Goal: Task Accomplishment & Management: Manage account settings

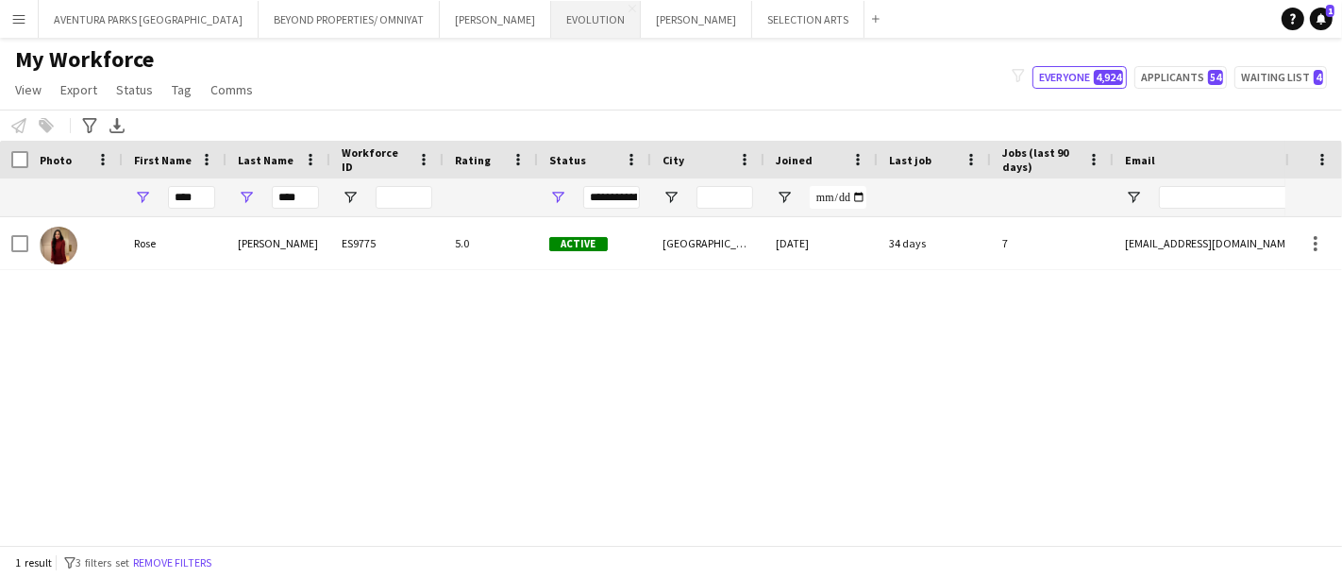
click at [551, 23] on button "EVOLUTION Close" at bounding box center [596, 19] width 90 height 37
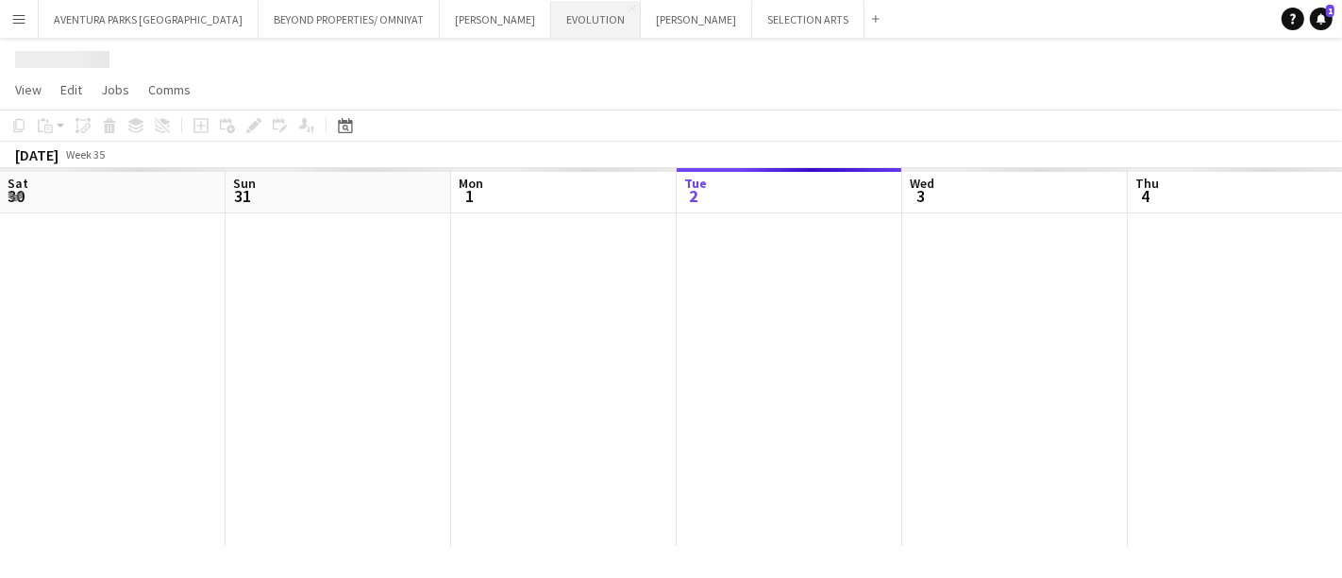
scroll to position [0, 450]
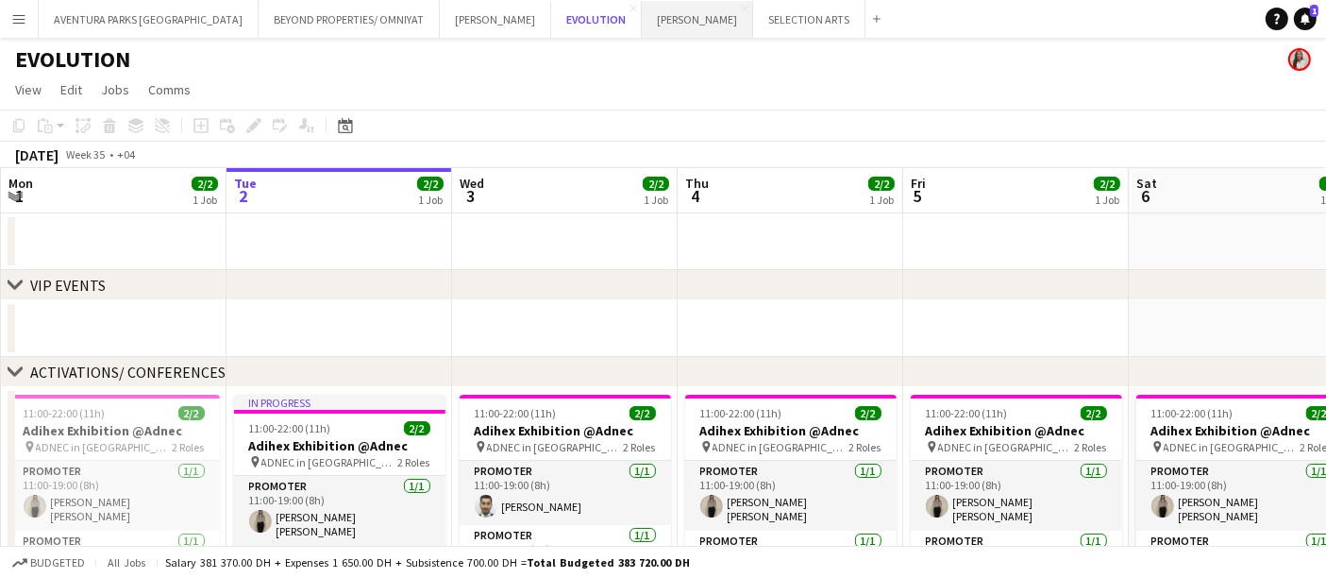
drag, startPoint x: 533, startPoint y: 23, endPoint x: 574, endPoint y: 32, distance: 41.7
click at [551, 23] on button "EVOLUTION Close" at bounding box center [596, 19] width 91 height 37
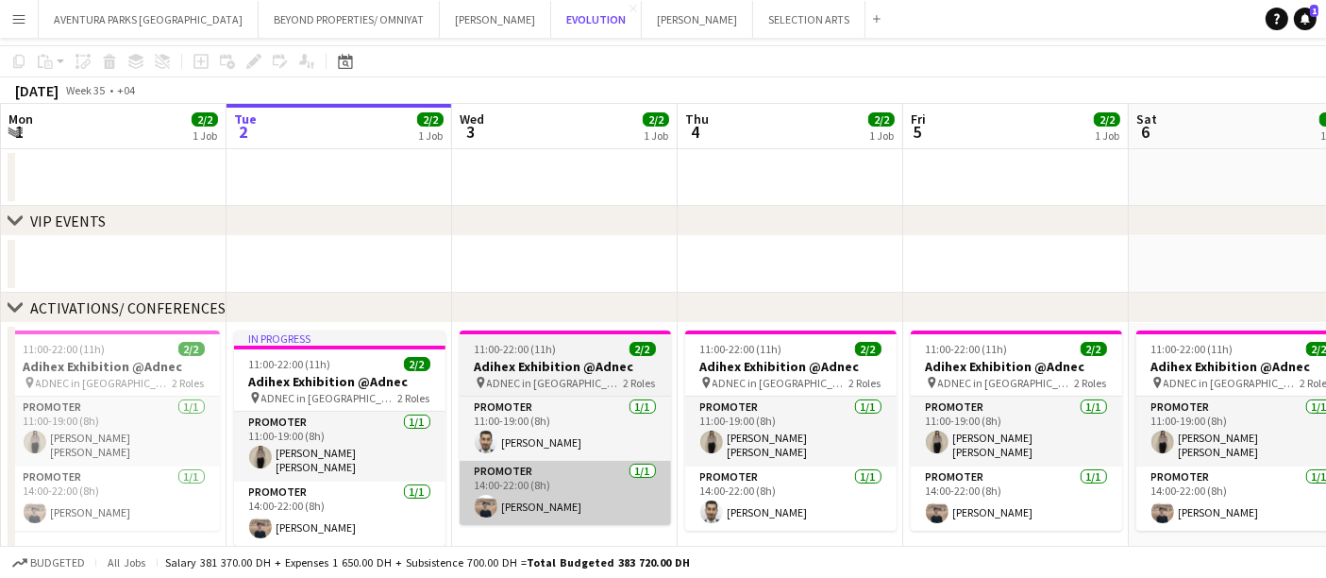
scroll to position [111, 0]
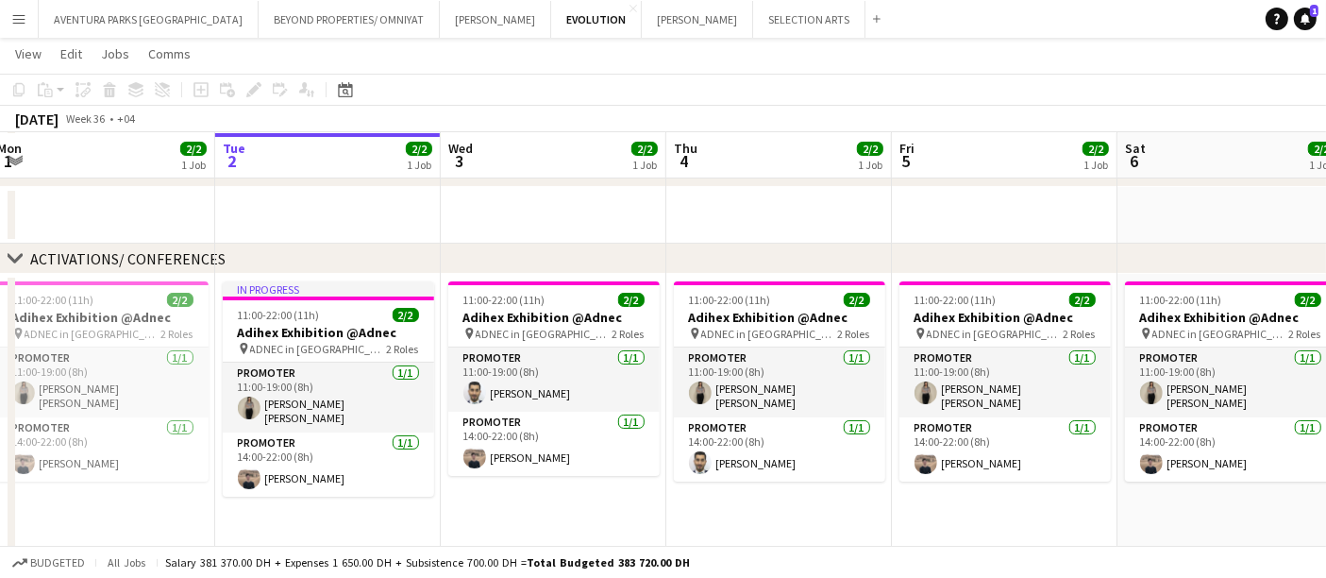
drag, startPoint x: 493, startPoint y: 225, endPoint x: 299, endPoint y: 212, distance: 193.9
click at [299, 212] on app-calendar-viewport "Fri 29 3/3 1 Job Sat 30 2/2 1 Job Sun 31 2/2 1 Job Mon 1 2/2 1 Job Tue 2 2/2 1 …" at bounding box center [663, 261] width 1326 height 598
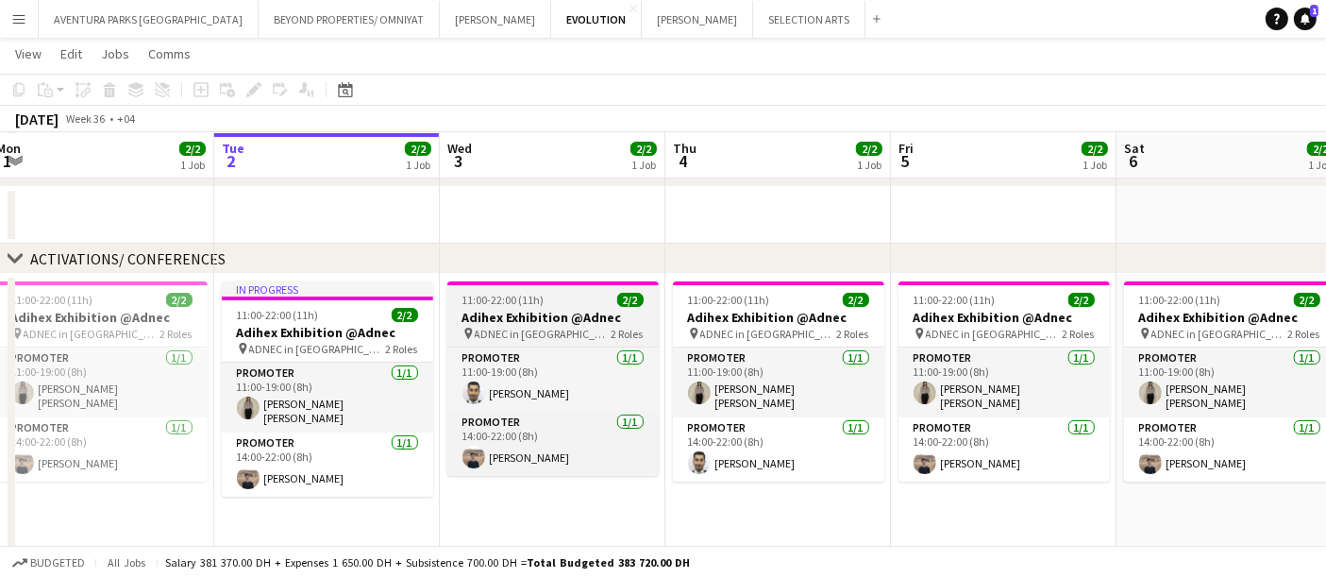
click at [562, 295] on div "11:00-22:00 (11h) 2/2" at bounding box center [552, 300] width 211 height 14
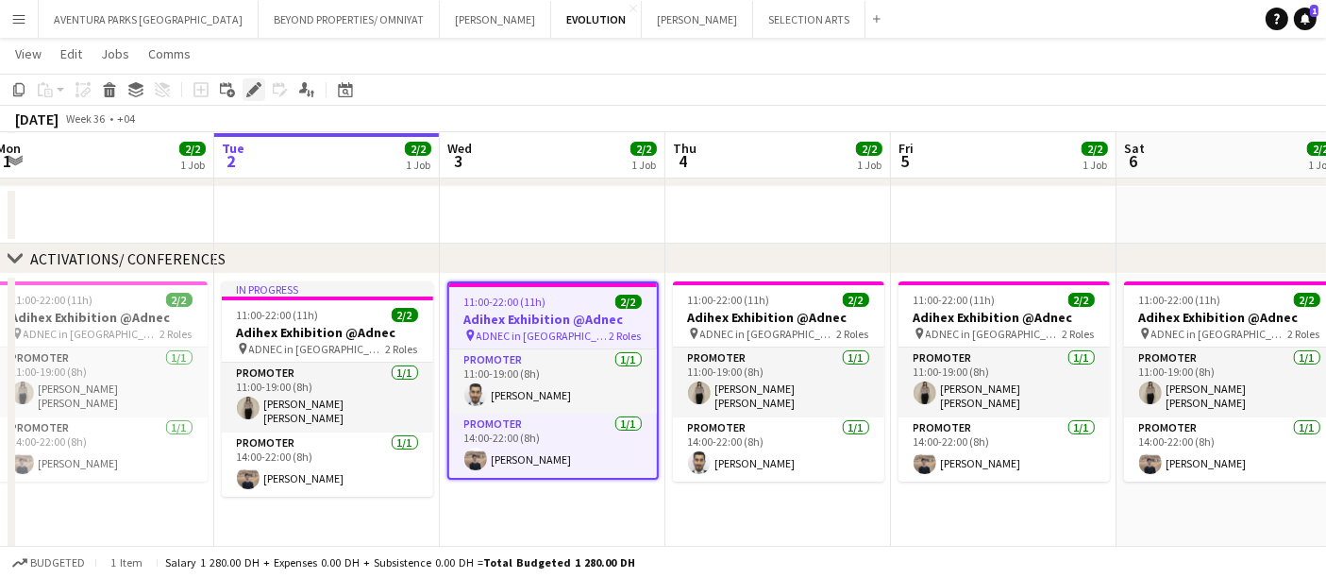
click at [250, 85] on icon "Edit" at bounding box center [253, 89] width 15 height 15
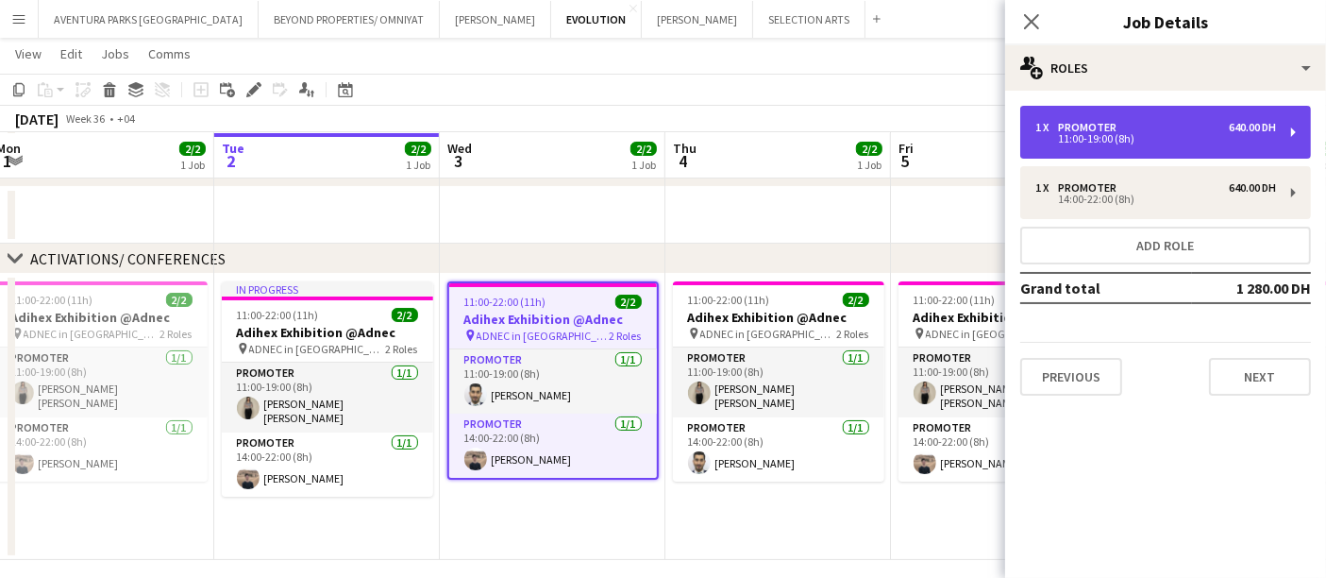
click at [1133, 136] on div "11:00-19:00 (8h)" at bounding box center [1156, 138] width 241 height 9
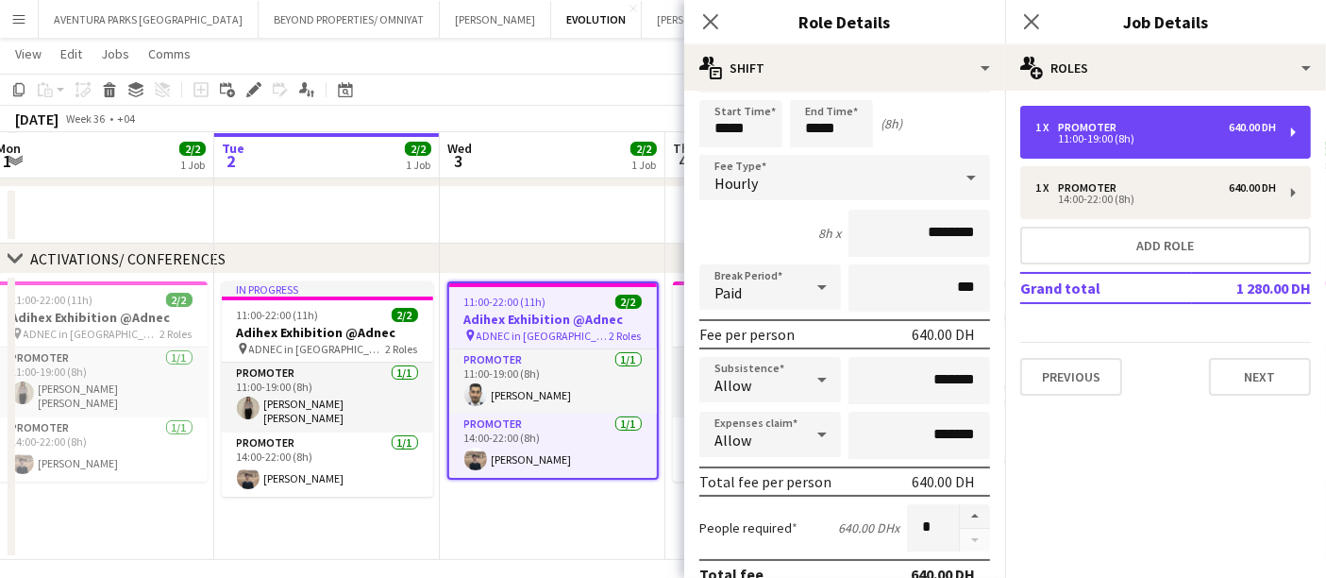
scroll to position [210, 0]
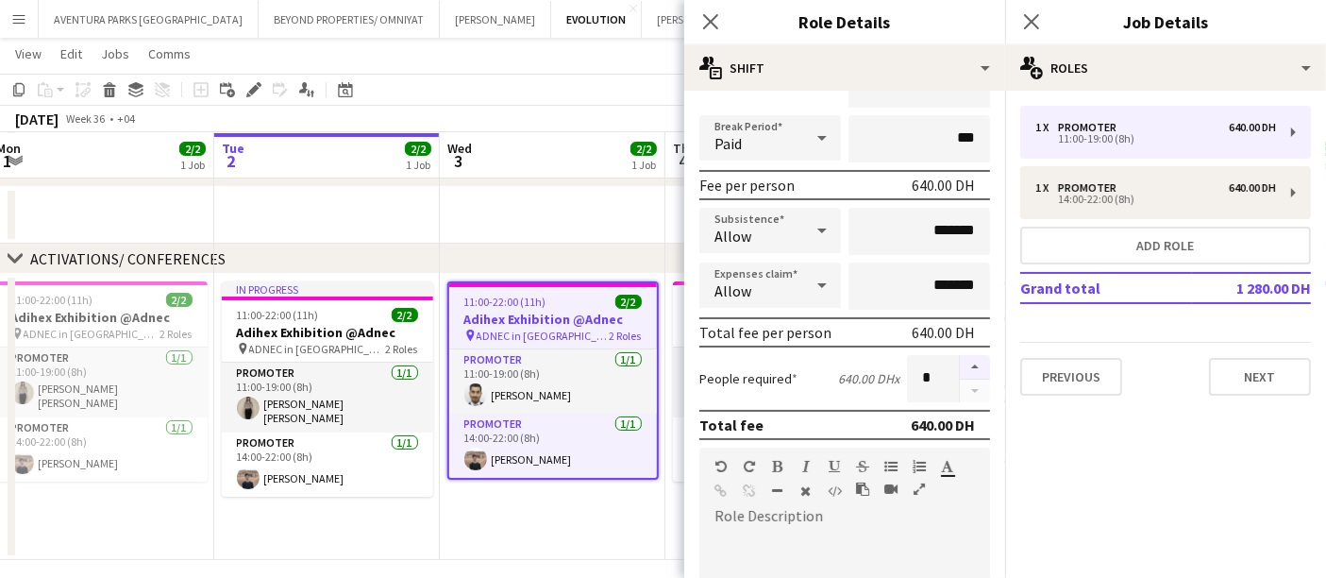
click at [960, 360] on button "button" at bounding box center [975, 367] width 30 height 25
type input "*"
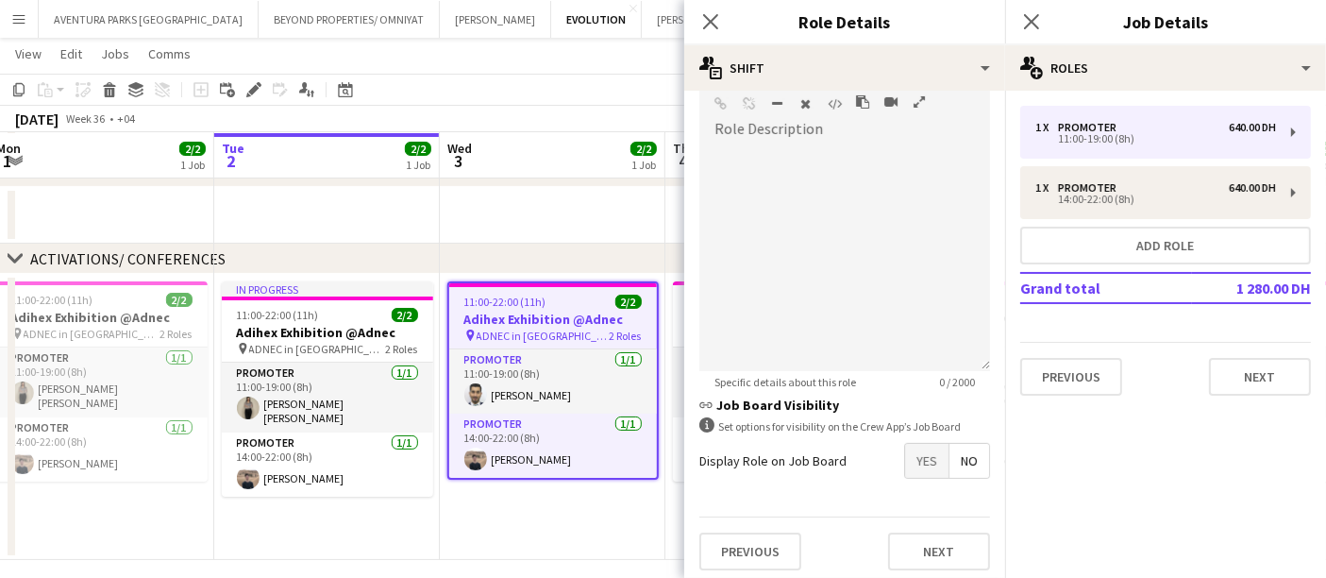
scroll to position [598, 0]
click at [1149, 448] on mat-expansion-panel "pencil3 General details 1 x Promoter 640.00 DH 11:00-19:00 (8h) 1 x Promoter 64…" at bounding box center [1165, 334] width 321 height 487
click at [617, 207] on app-date-cell at bounding box center [553, 215] width 226 height 57
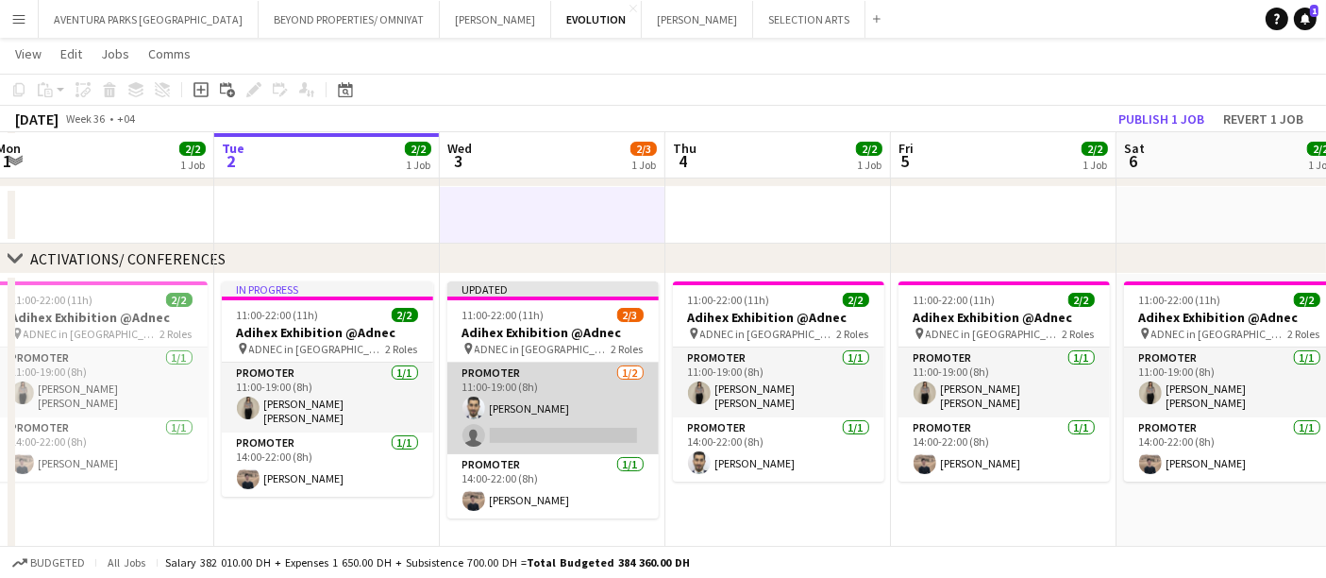
click at [531, 433] on app-card-role "Promoter [DATE] 11:00-19:00 (8h) [PERSON_NAME] single-neutral-actions" at bounding box center [552, 408] width 211 height 92
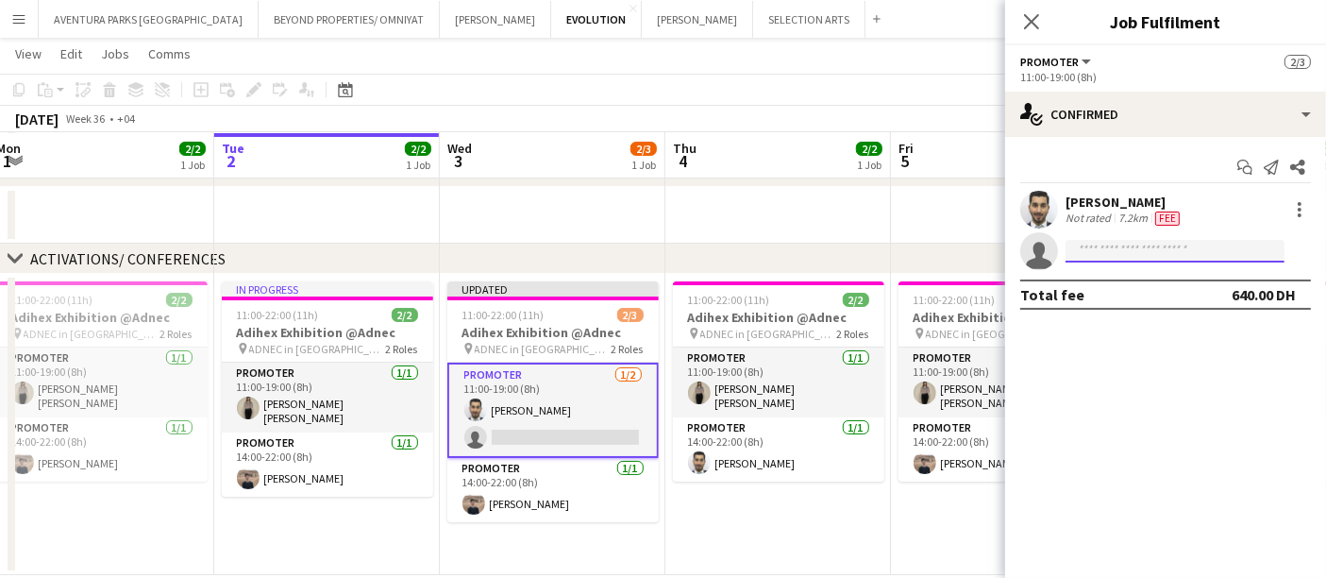
click at [1116, 249] on input at bounding box center [1175, 251] width 219 height 23
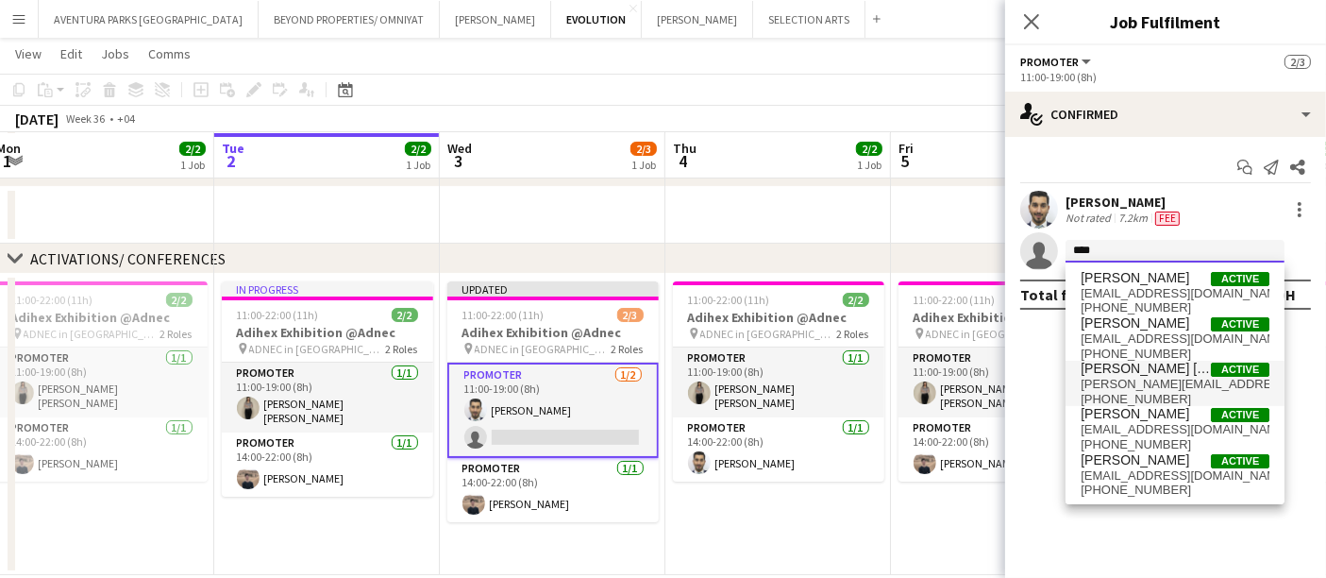
type input "****"
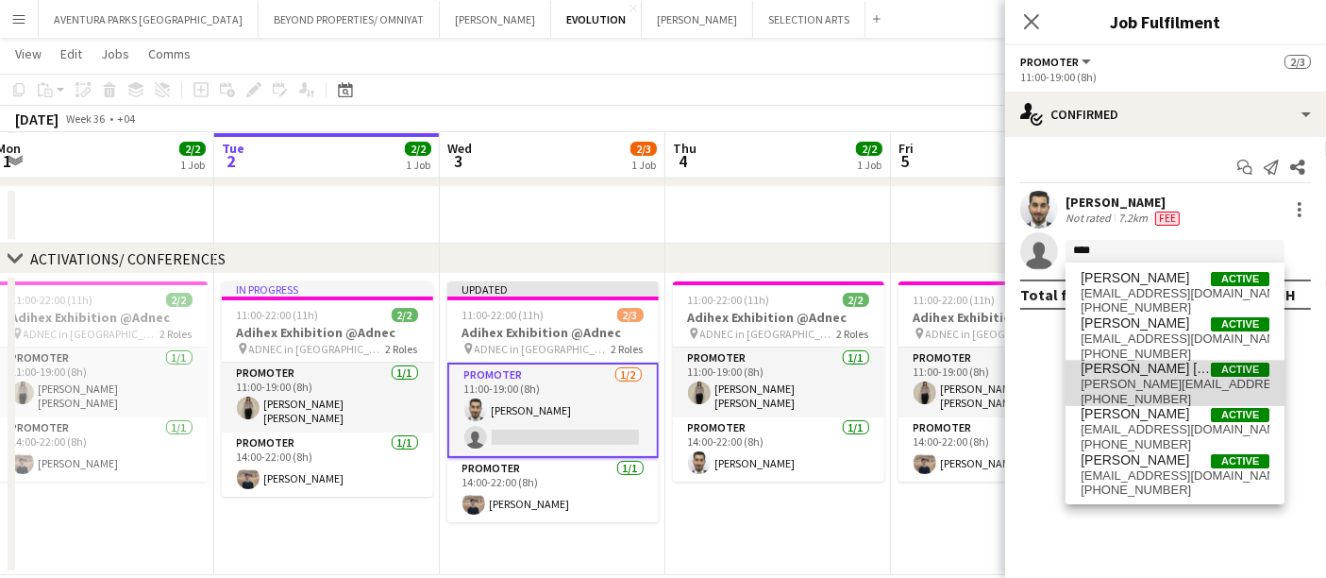
click at [1138, 374] on span "[PERSON_NAME] [PERSON_NAME]" at bounding box center [1146, 369] width 130 height 16
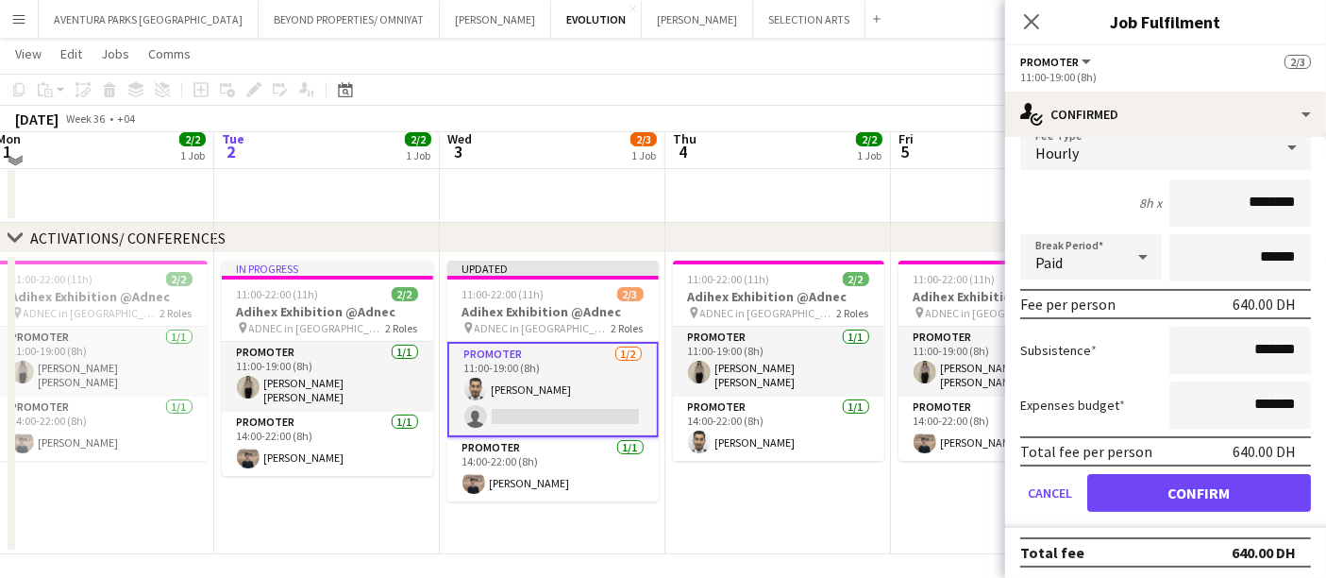
scroll to position [140, 0]
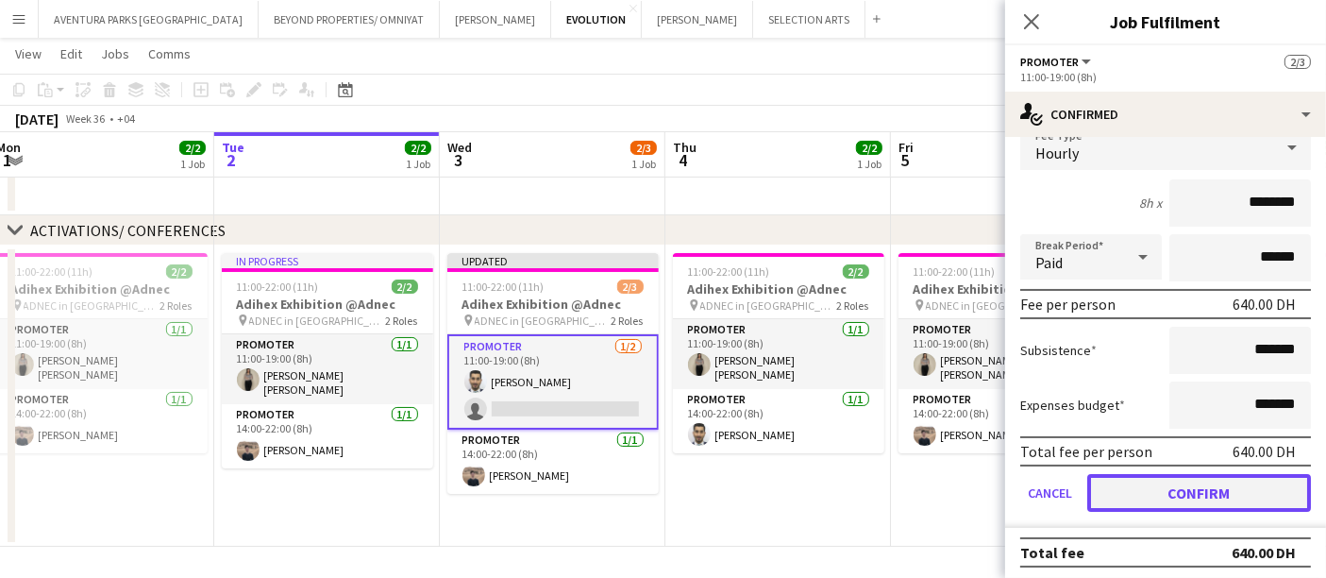
click at [1197, 487] on button "Confirm" at bounding box center [1199, 493] width 224 height 38
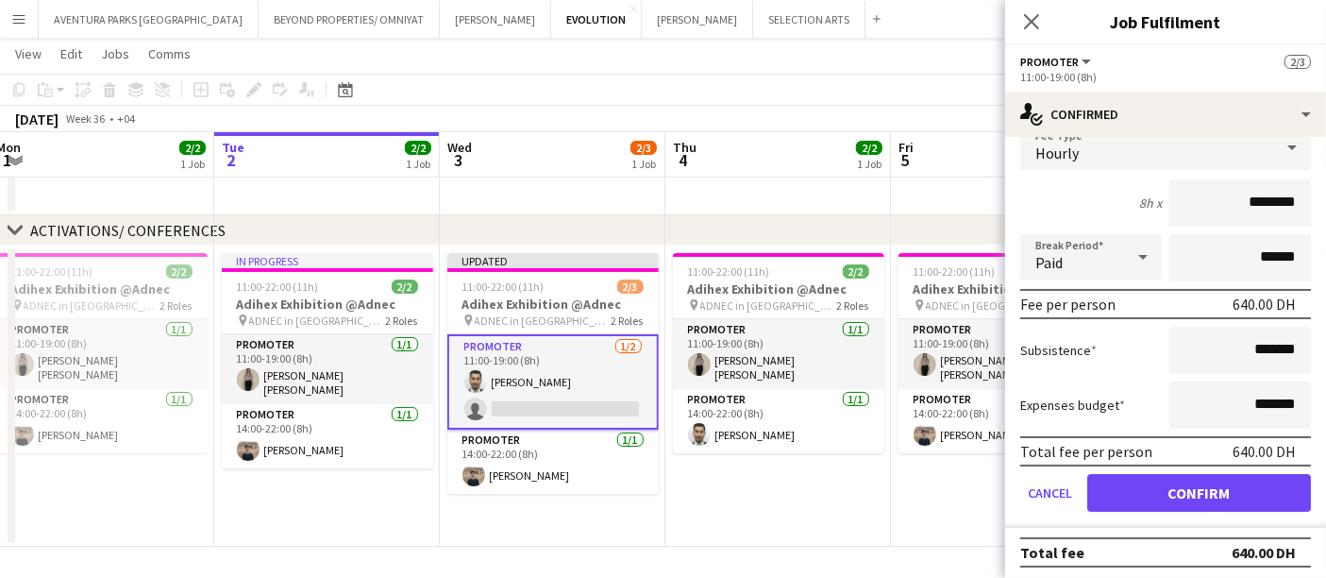
scroll to position [0, 0]
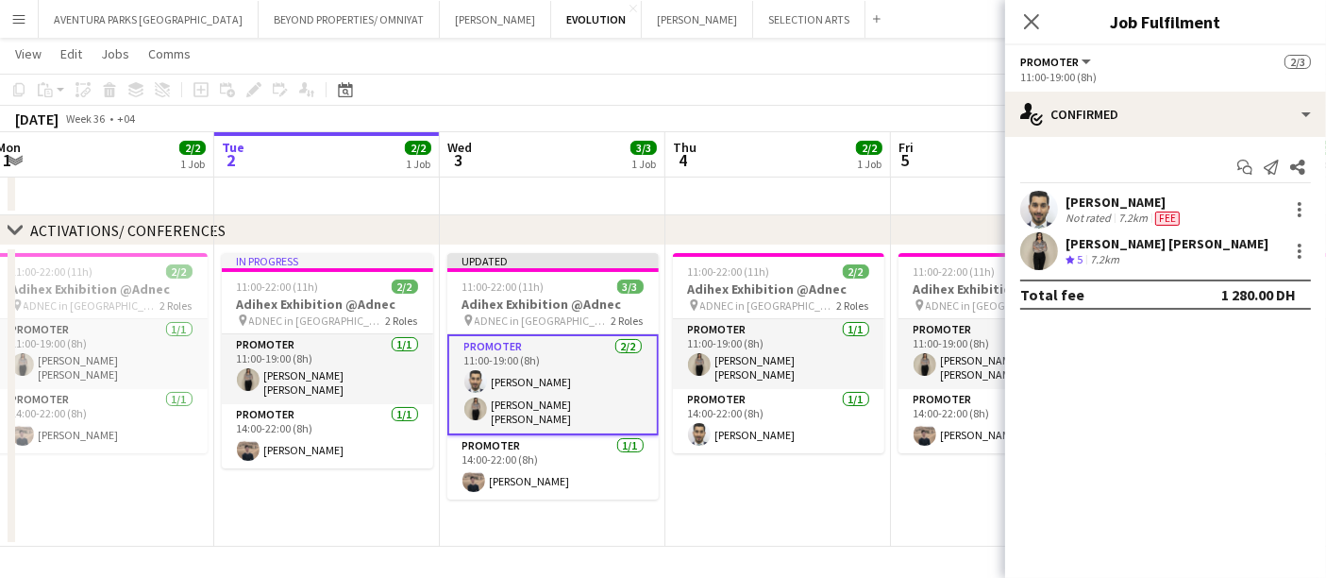
click at [862, 484] on app-date-cell "11:00-22:00 (11h) 2/2 Adihex Exhibition @Adnec pin ADNEC in [GEOGRAPHIC_DATA] 2…" at bounding box center [779, 395] width 226 height 301
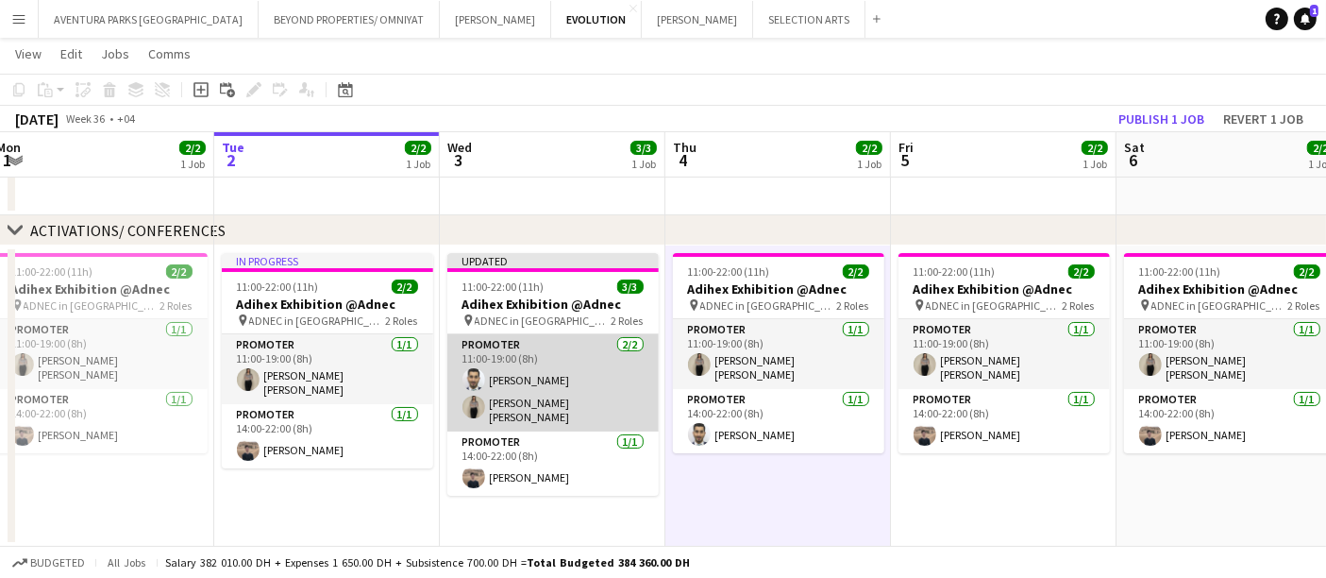
click at [531, 389] on app-card-role "Promoter [DATE] 11:00-19:00 (8h) [PERSON_NAME] [PERSON_NAME] [PERSON_NAME]" at bounding box center [552, 382] width 211 height 97
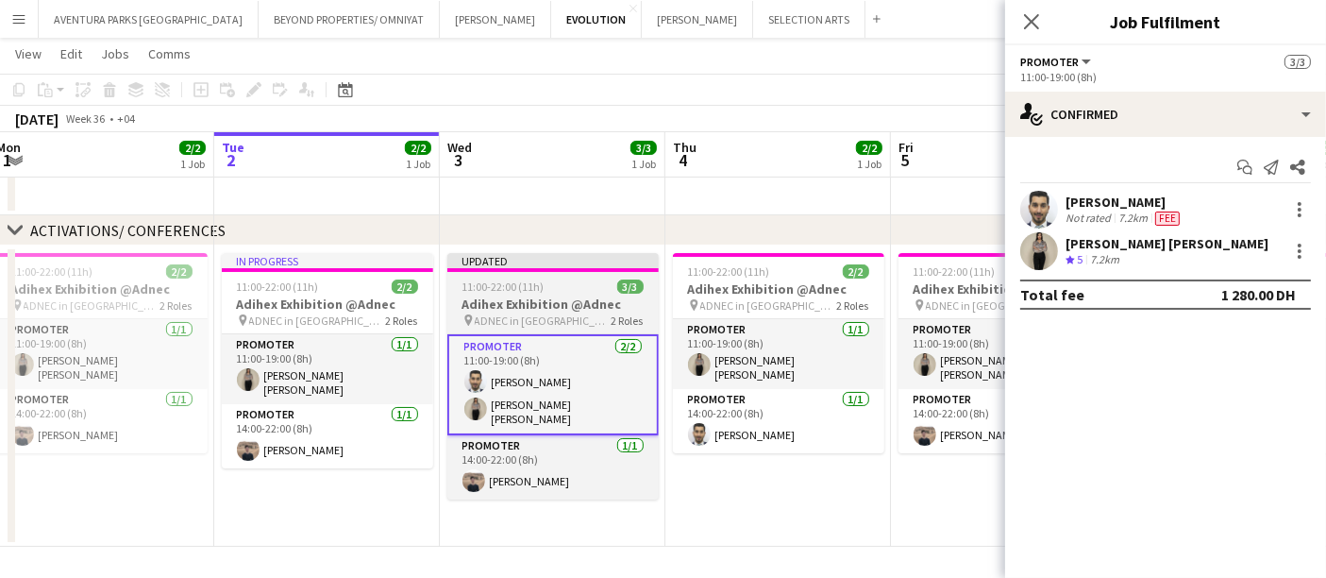
click at [503, 300] on h3 "Adihex Exhibition @Adnec" at bounding box center [552, 303] width 211 height 17
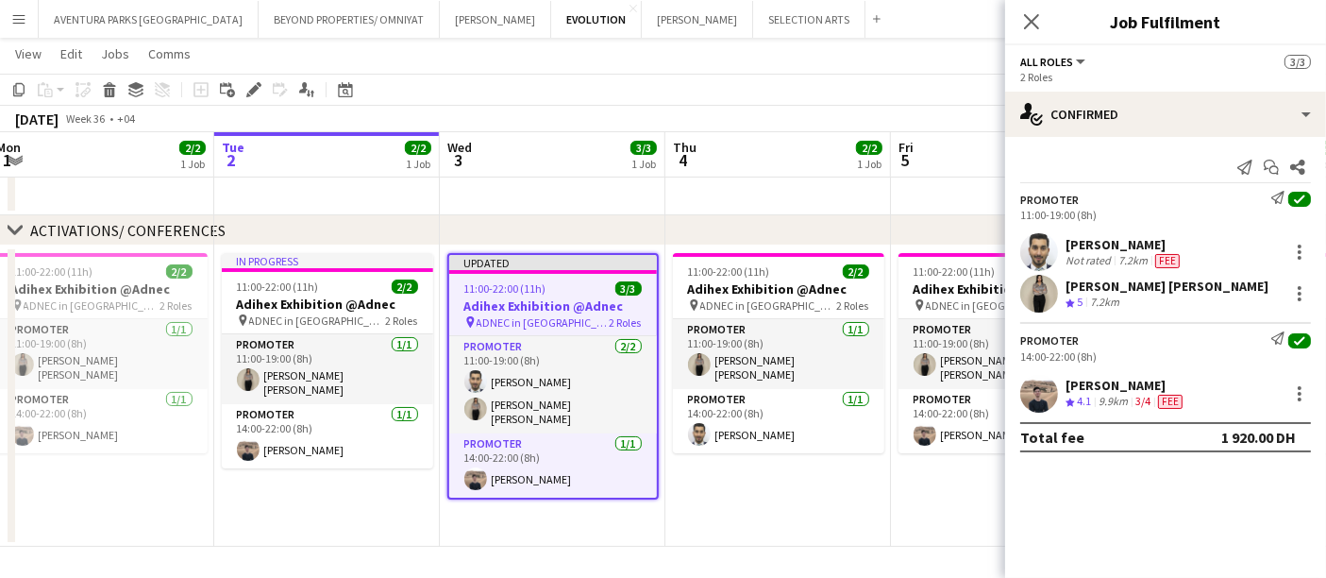
click at [847, 182] on app-date-cell at bounding box center [779, 187] width 226 height 57
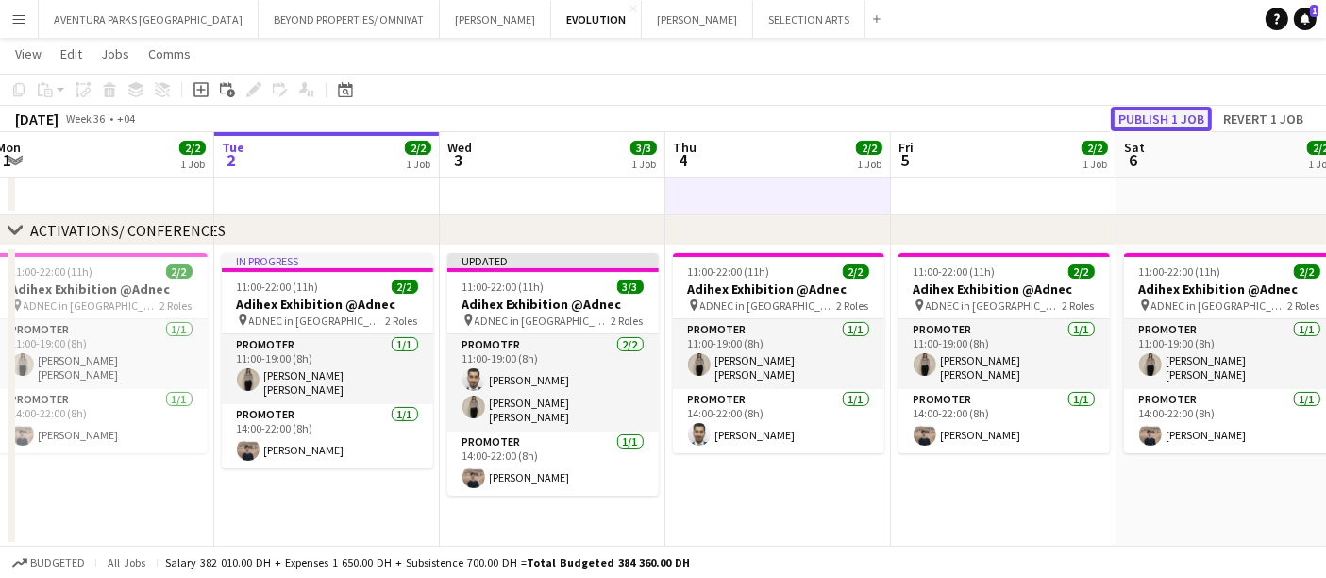
click at [1175, 115] on button "Publish 1 job" at bounding box center [1161, 119] width 101 height 25
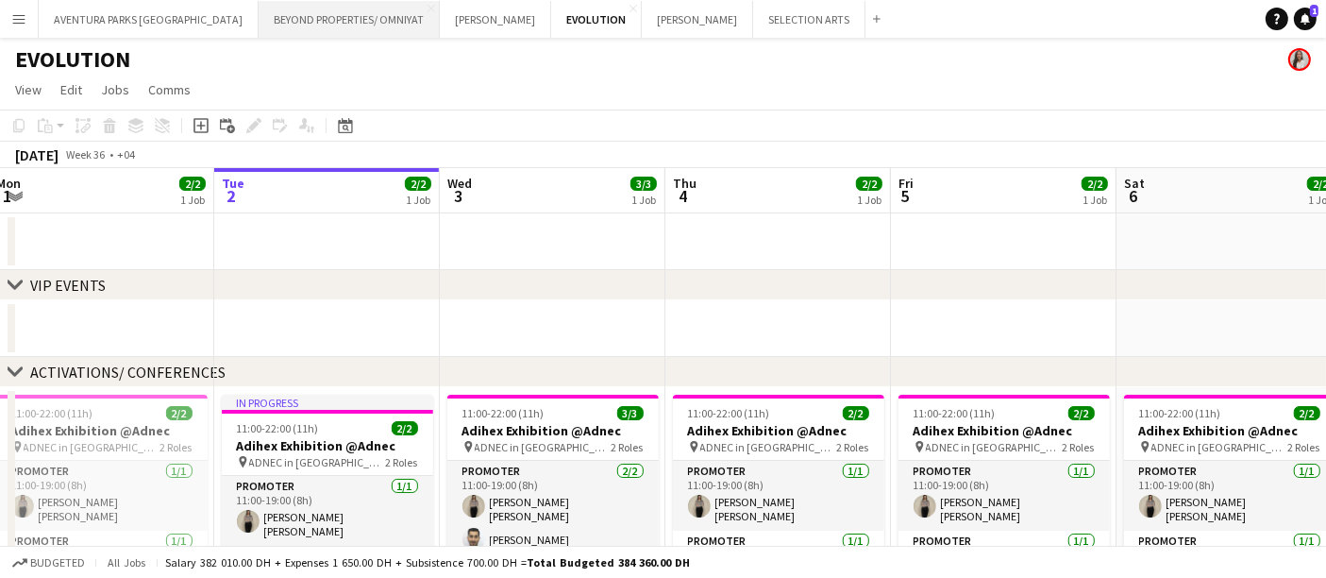
click at [291, 10] on button "BEYOND PROPERTIES/ OMNIYAT Close" at bounding box center [349, 19] width 181 height 37
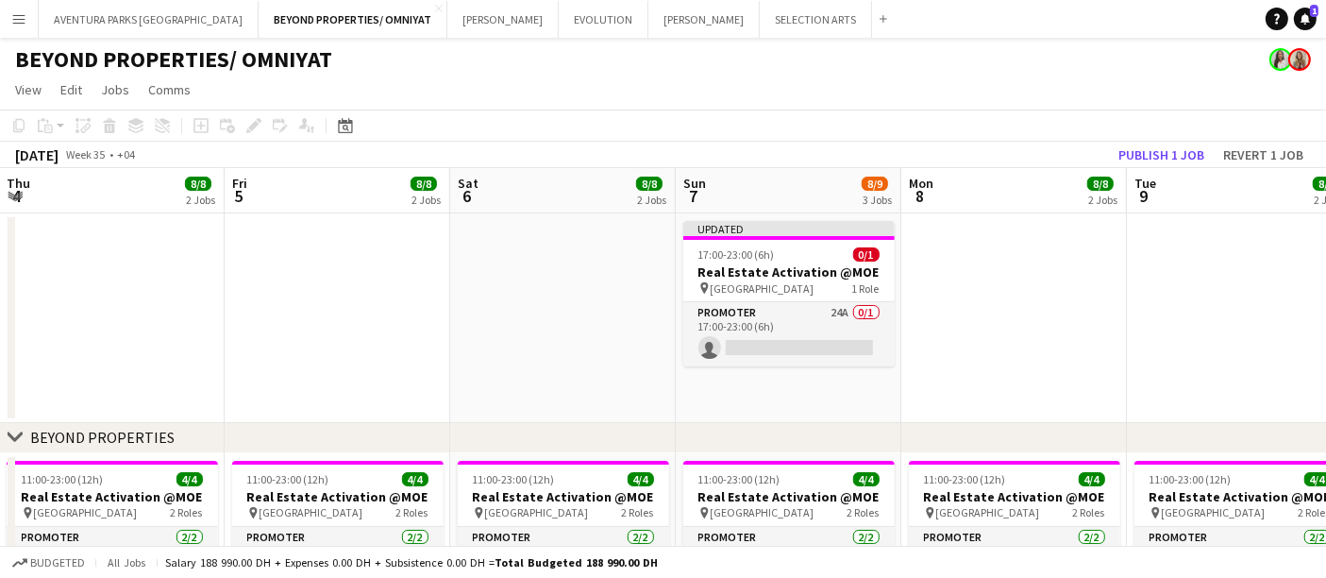
scroll to position [0, 740]
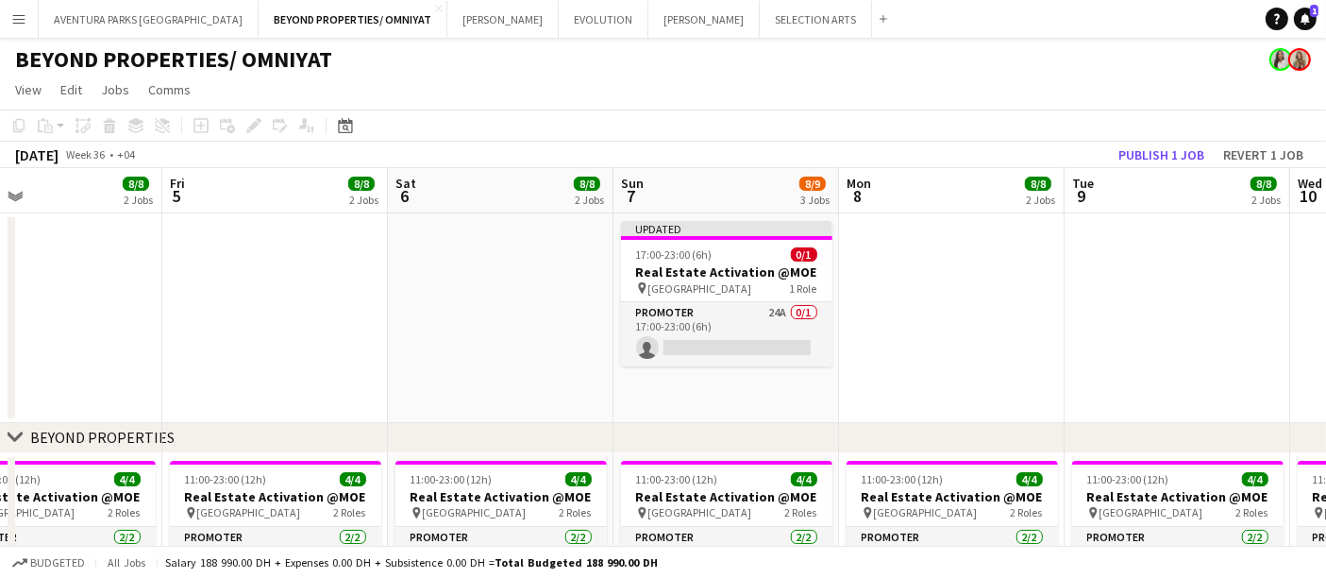
drag, startPoint x: 1160, startPoint y: 346, endPoint x: 431, endPoint y: 360, distance: 728.9
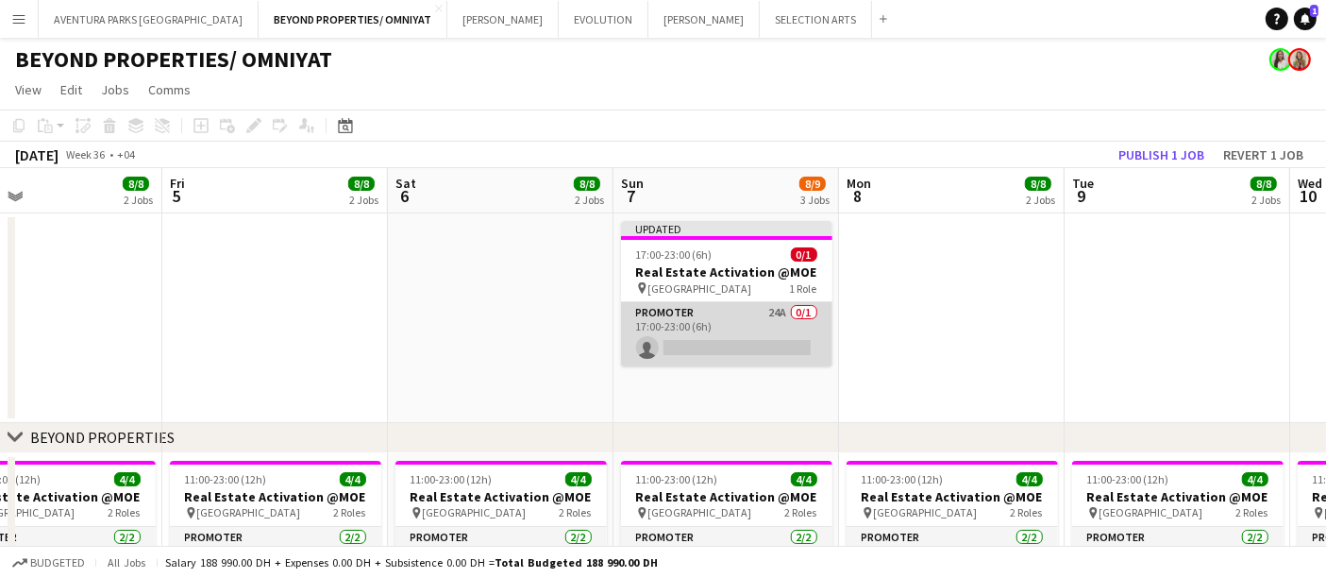
click at [771, 329] on app-card-role "Promoter 24A 0/1 17:00-23:00 (6h) single-neutral-actions" at bounding box center [726, 334] width 211 height 64
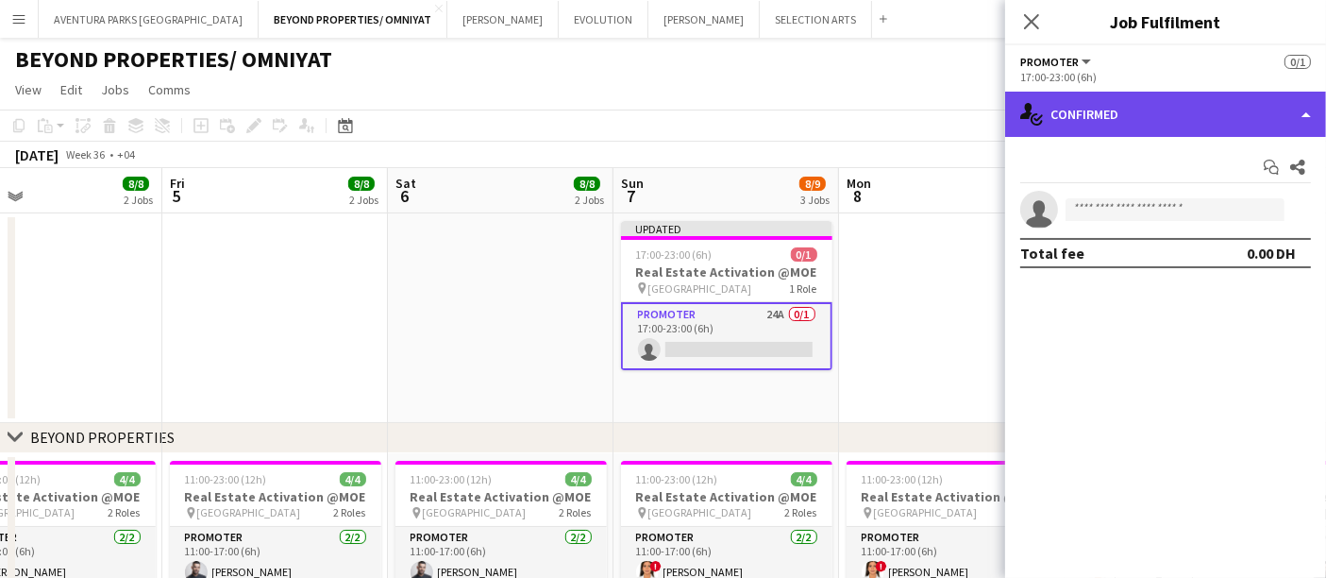
click at [1156, 115] on div "single-neutral-actions-check-2 Confirmed" at bounding box center [1165, 114] width 321 height 45
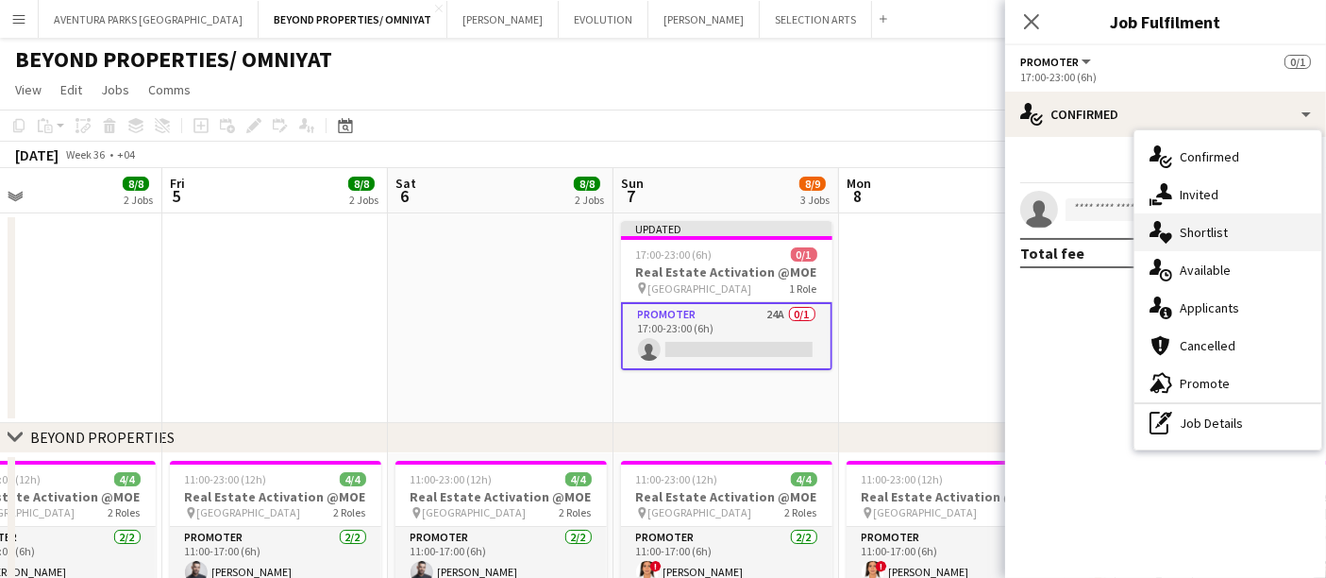
click at [1210, 227] on span "Shortlist" at bounding box center [1204, 232] width 48 height 17
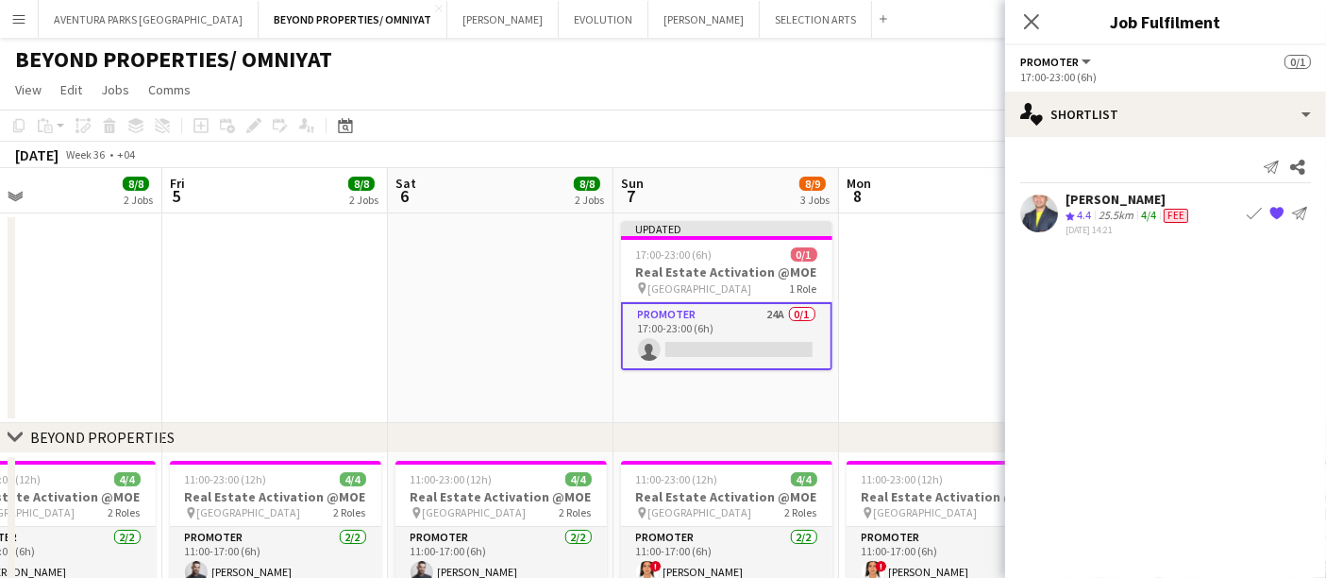
click at [1097, 209] on div "25.5km" at bounding box center [1116, 216] width 42 height 16
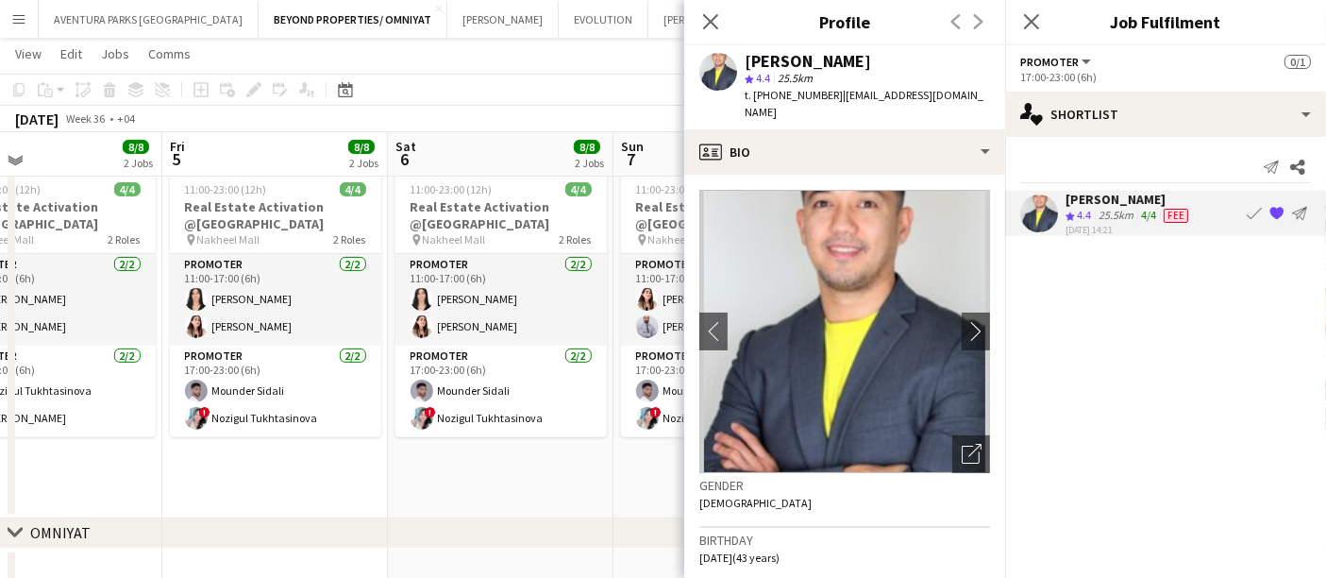
scroll to position [545, 0]
click at [709, 24] on icon at bounding box center [710, 21] width 18 height 18
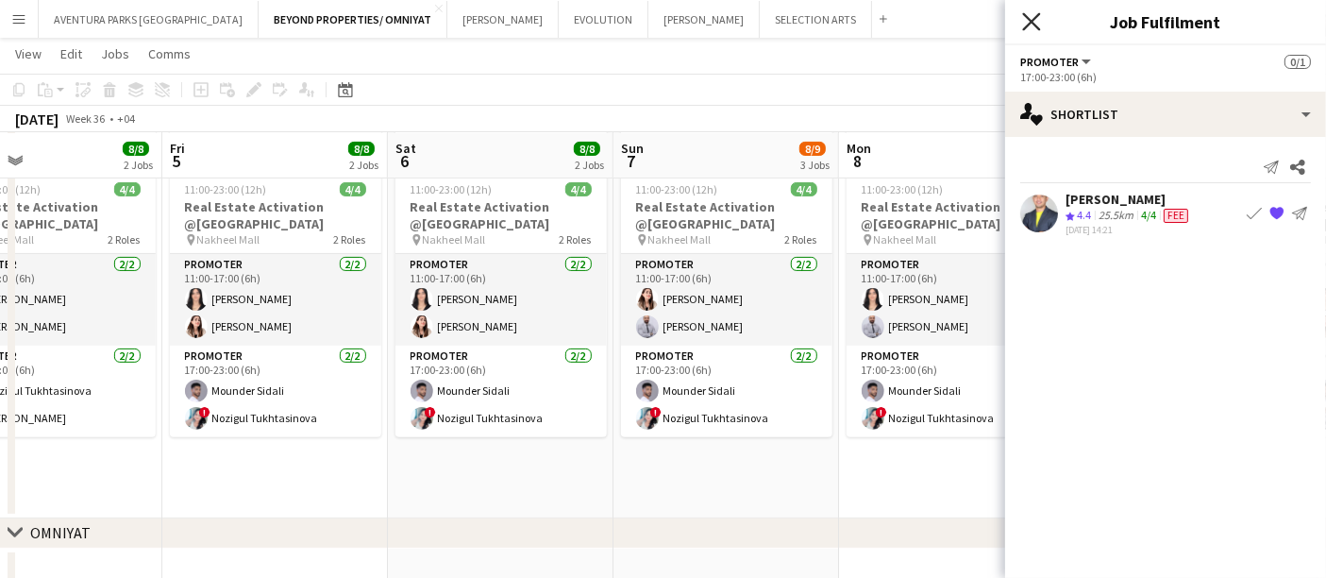
click at [1036, 22] on icon "Close pop-in" at bounding box center [1031, 21] width 18 height 18
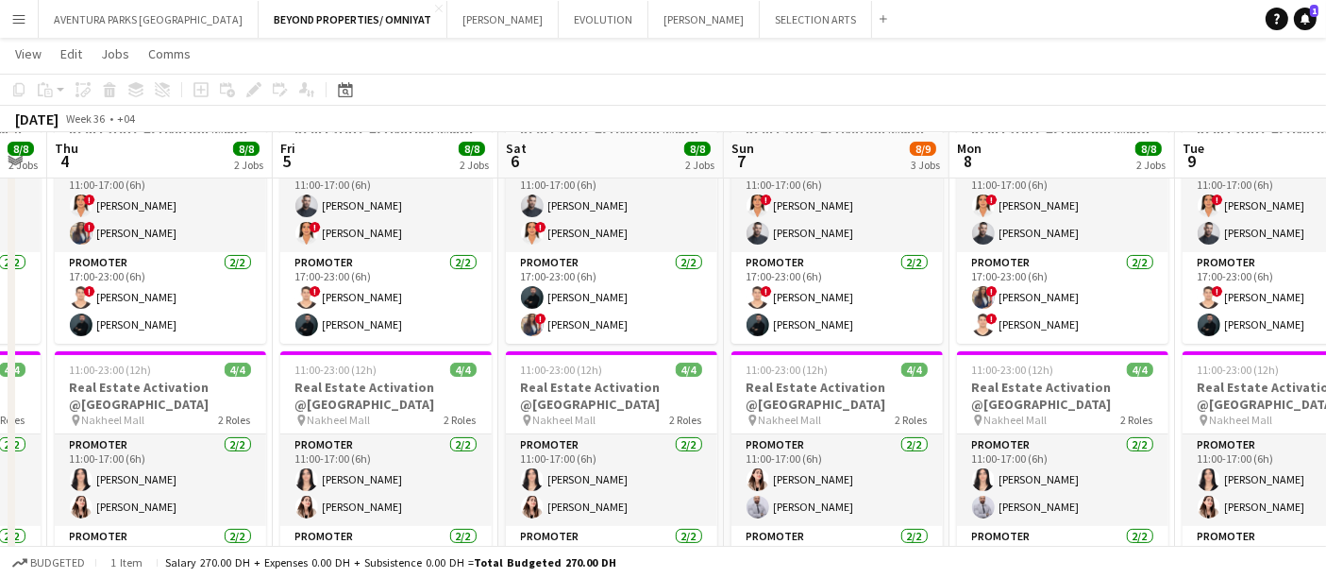
scroll to position [0, 636]
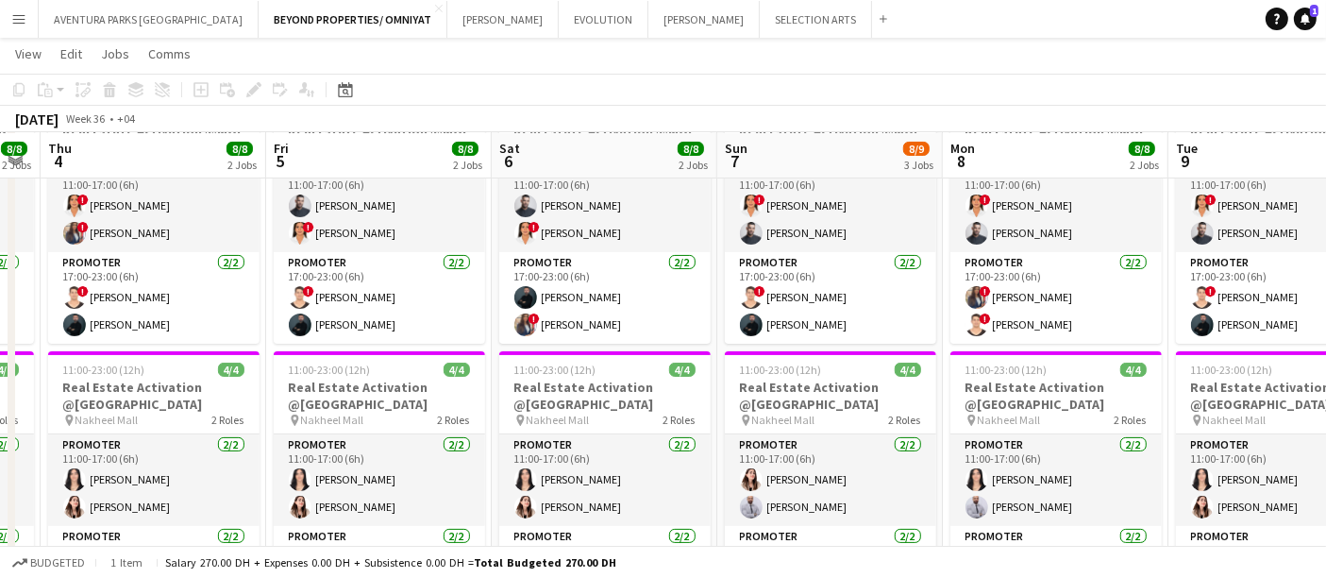
drag, startPoint x: 1184, startPoint y: 346, endPoint x: 582, endPoint y: 369, distance: 601.7
click at [582, 369] on app-calendar-viewport "Mon 1 8/8 2 Jobs Tue 2 8/8 2 Jobs Wed 3 8/8 2 Jobs Thu 4 8/8 2 Jobs Fri 5 8/8 2…" at bounding box center [663, 290] width 1326 height 1163
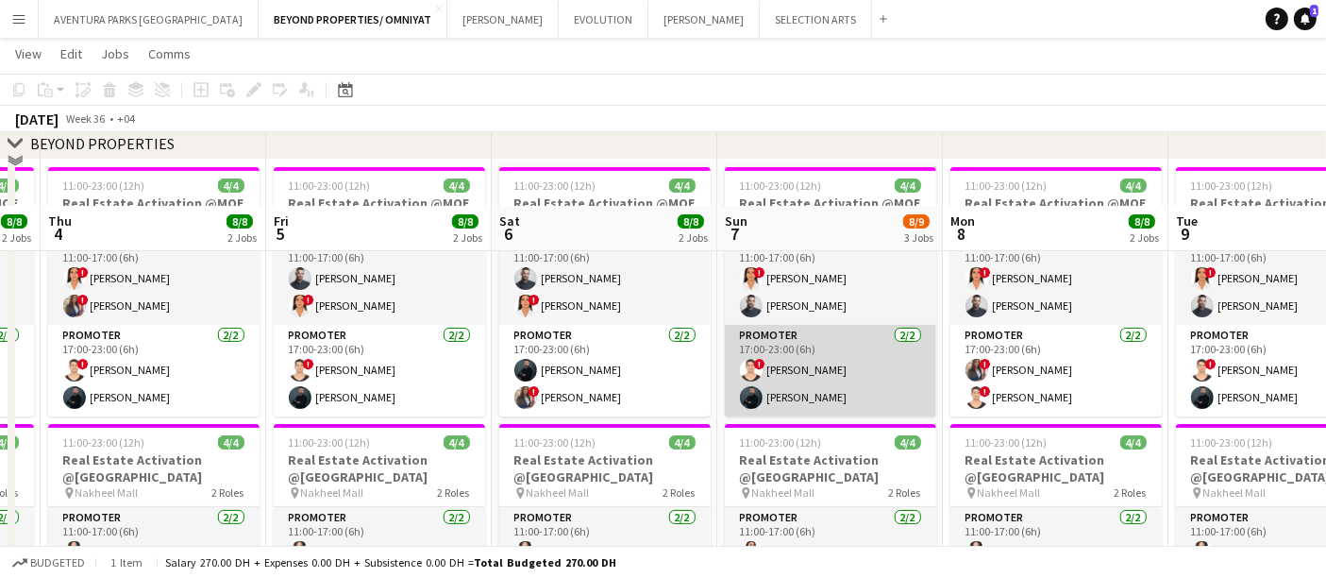
scroll to position [260, 0]
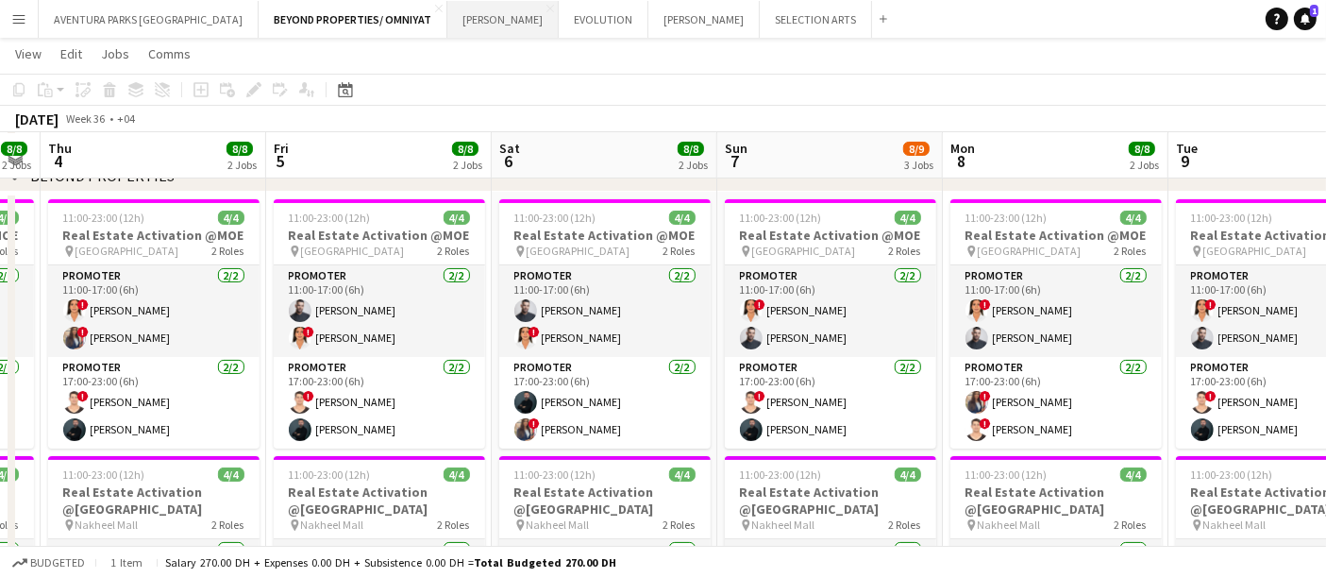
click at [447, 22] on button "[PERSON_NAME] Close" at bounding box center [502, 19] width 111 height 37
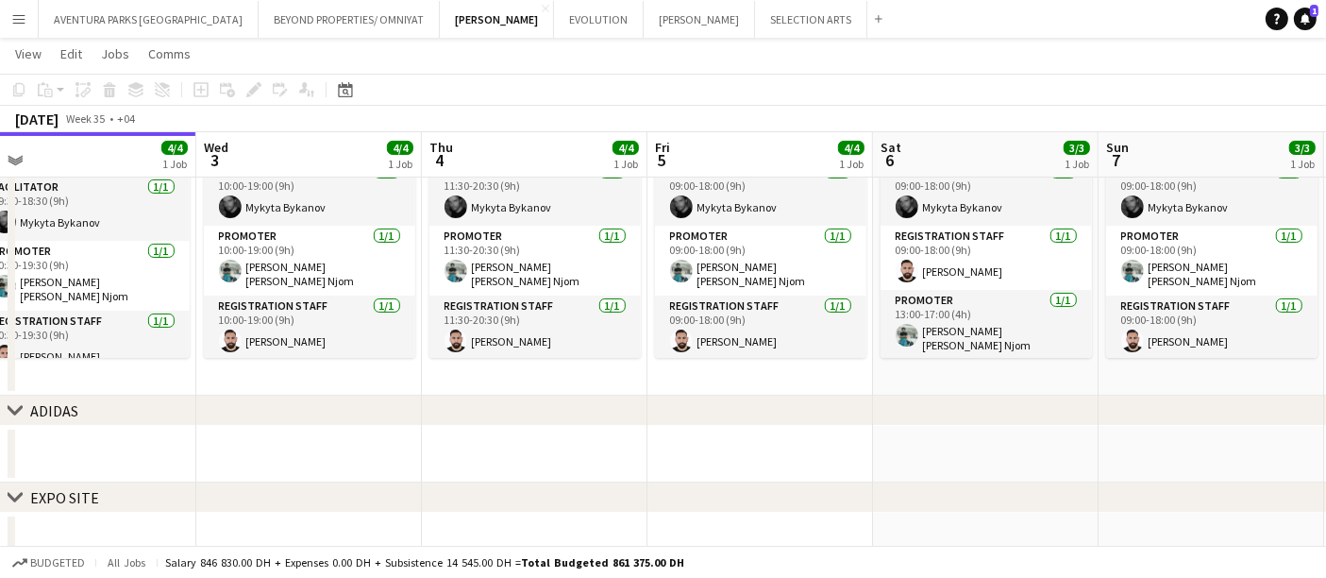
scroll to position [0, 742]
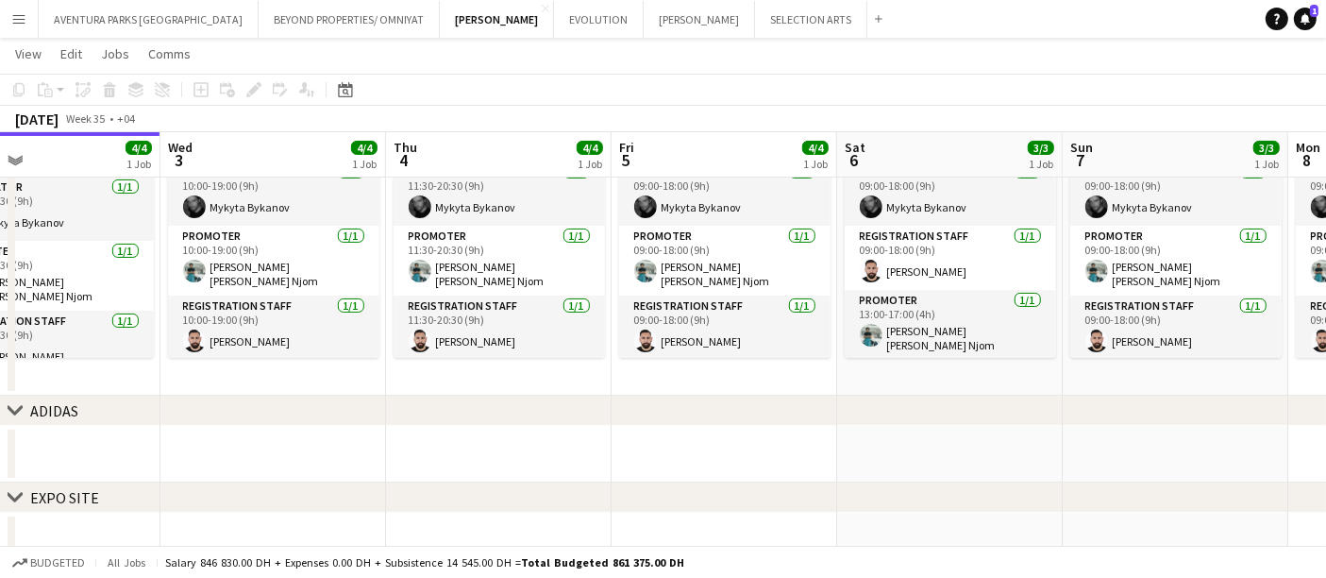
drag, startPoint x: 902, startPoint y: 259, endPoint x: 685, endPoint y: 261, distance: 217.1
click at [685, 261] on app-calendar-viewport "Sat 30 4/4 1 Job Sun 31 4/4 1 Job Mon 1 4/4 1 Job Tue 2 4/4 1 Job Wed 3 4/4 1 J…" at bounding box center [663, 207] width 1326 height 897
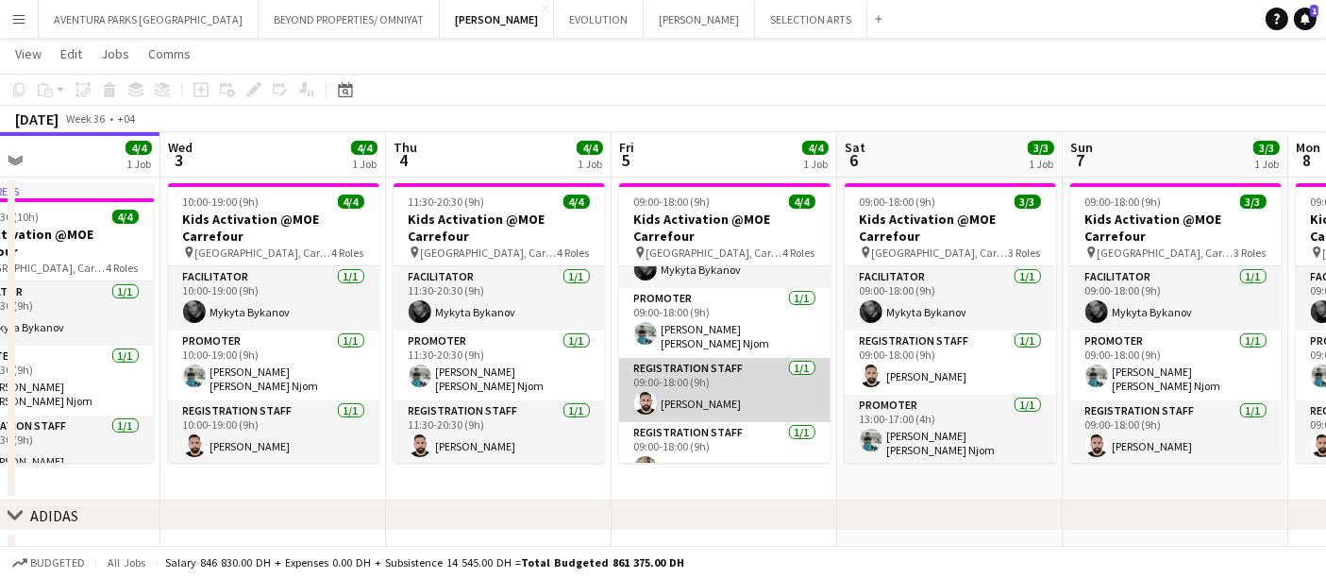
scroll to position [59, 0]
